Goal: Transaction & Acquisition: Purchase product/service

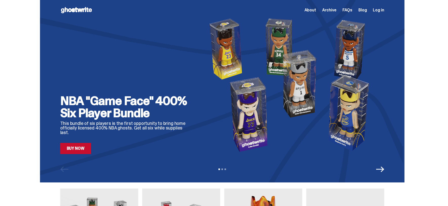
click at [384, 172] on icon "Next" at bounding box center [380, 169] width 8 height 8
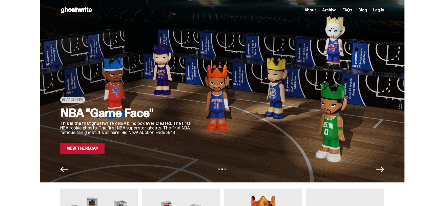
click at [79, 151] on link "View the Recap" at bounding box center [82, 148] width 45 height 11
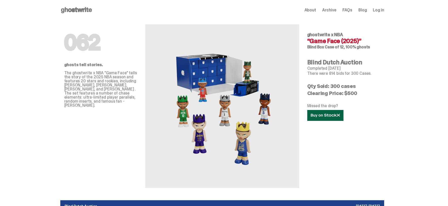
click at [339, 118] on link at bounding box center [325, 115] width 36 height 11
click at [75, 10] on use at bounding box center [76, 10] width 31 height 6
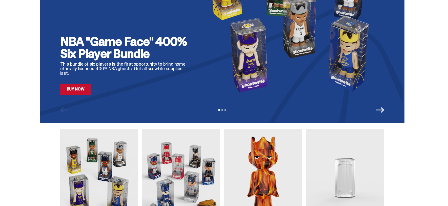
scroll to position [56, 0]
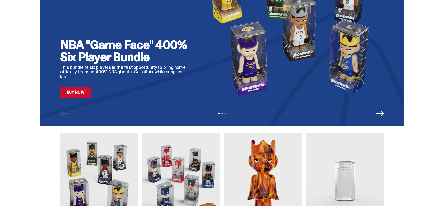
click at [84, 95] on link "Buy Now" at bounding box center [75, 92] width 31 height 11
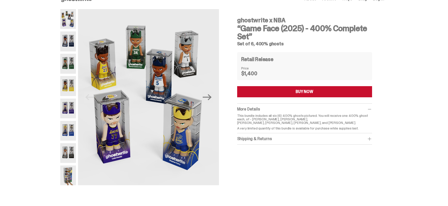
scroll to position [13, 0]
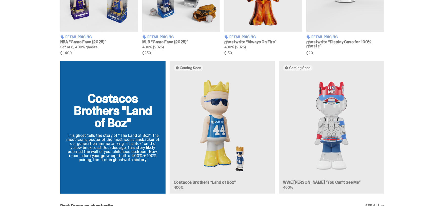
scroll to position [275, 0]
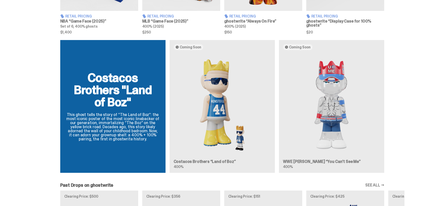
click at [344, 149] on div "Costacos Brothers "Land of Boz" This ghost tells the story of “The Land of Boz”…" at bounding box center [222, 108] width 365 height 137
click at [318, 163] on div "Costacos Brothers "Land of Boz" This ghost tells the story of “The Land of Boz”…" at bounding box center [222, 108] width 365 height 137
click at [298, 47] on div "Costacos Brothers "Land of Boz" This ghost tells the story of “The Land of Boz”…" at bounding box center [222, 108] width 365 height 137
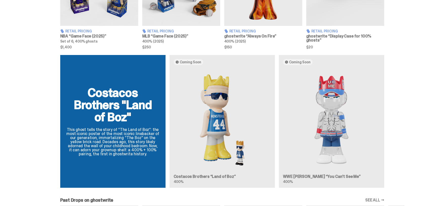
scroll to position [0, 0]
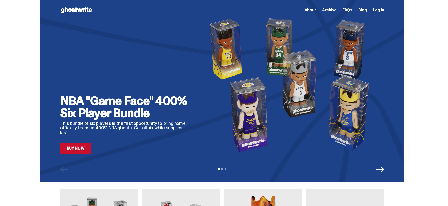
click at [380, 169] on icon "Next" at bounding box center [380, 169] width 8 height 6
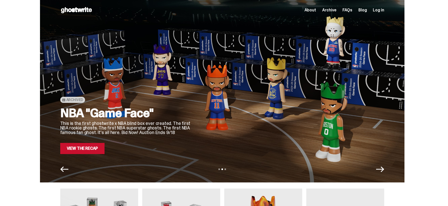
click at [380, 169] on icon "Next" at bounding box center [380, 169] width 8 height 8
